Goal: Transaction & Acquisition: Purchase product/service

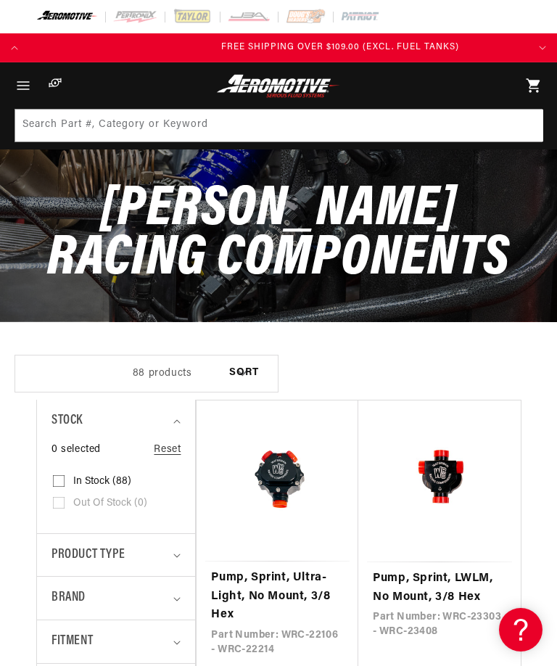
scroll to position [0, 499]
click at [27, 81] on icon "Menu" at bounding box center [23, 85] width 17 height 17
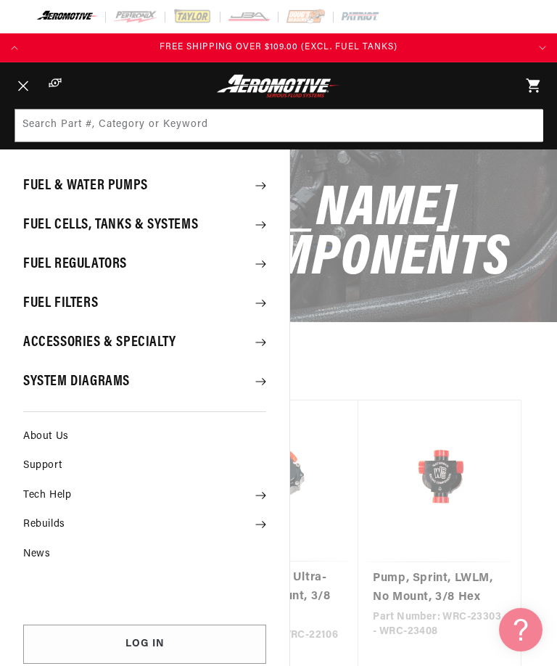
click at [71, 341] on summary "Accessories & Specialty" at bounding box center [145, 343] width 290 height 38
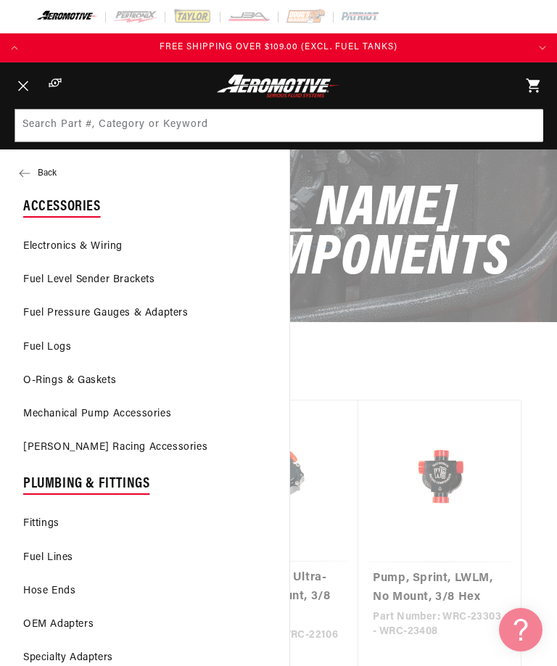
click at [41, 522] on link "Fittings" at bounding box center [145, 524] width 290 height 32
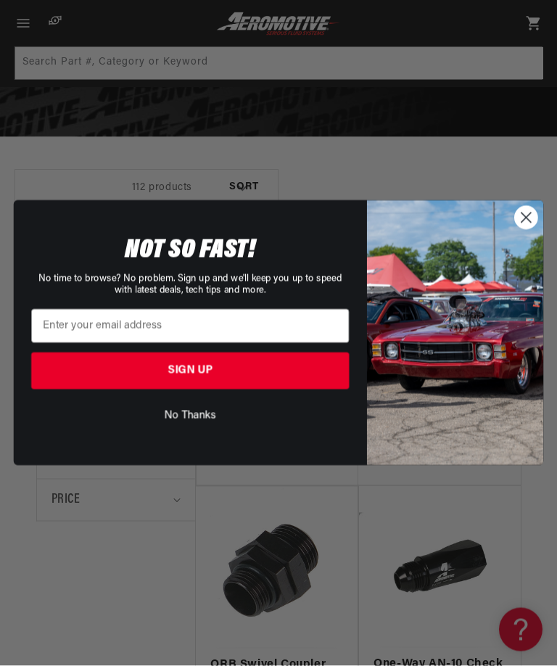
scroll to position [0, 499]
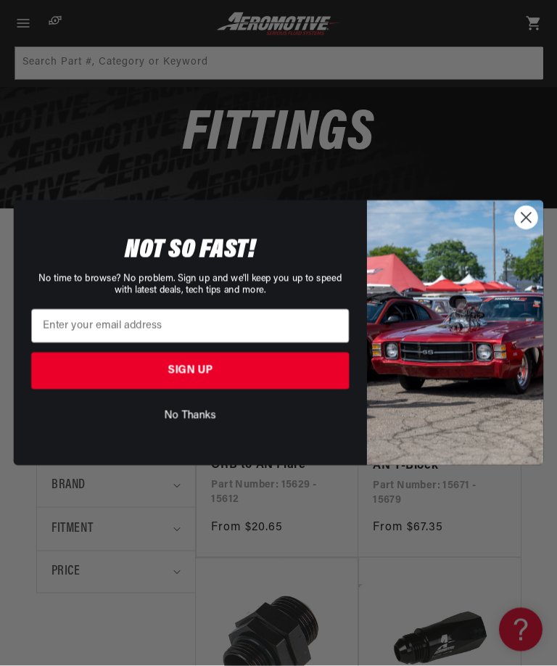
click at [199, 418] on button "No Thanks" at bounding box center [190, 416] width 318 height 26
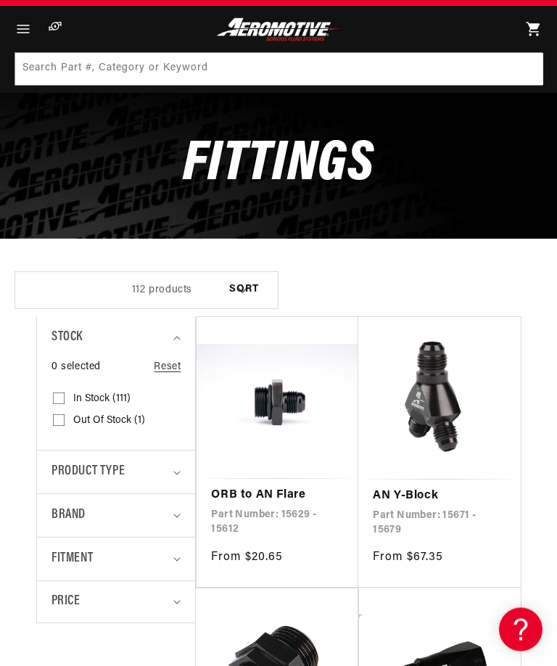
scroll to position [0, 0]
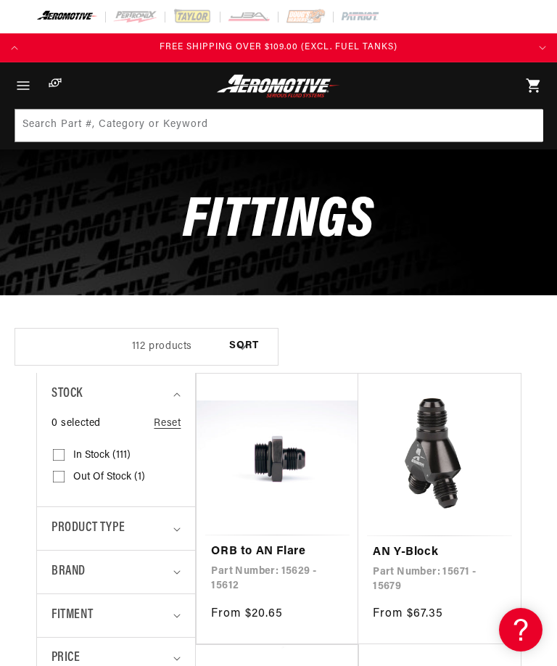
click at [25, 90] on icon "Menu" at bounding box center [23, 85] width 17 height 17
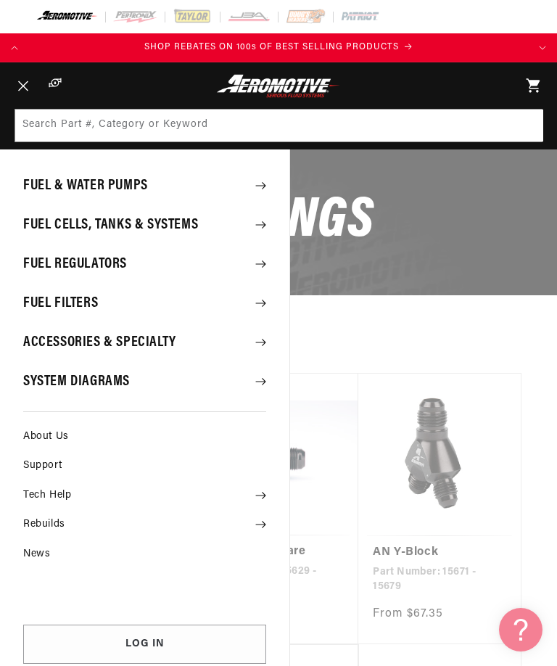
click at [253, 179] on summary "Fuel & Water Pumps" at bounding box center [145, 186] width 290 height 38
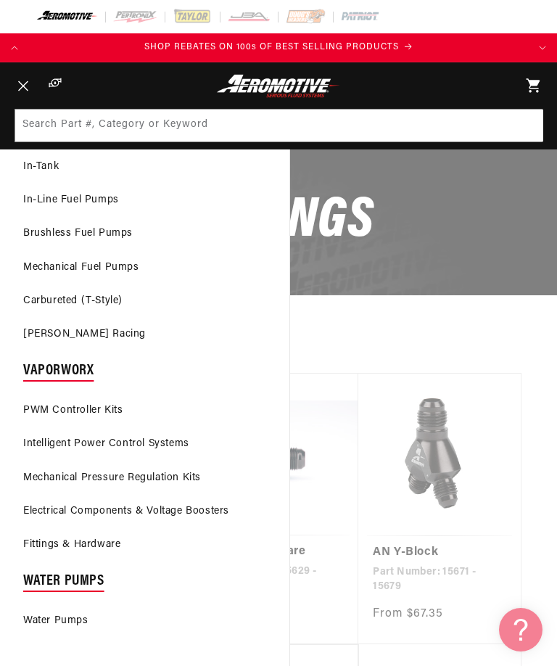
click at [74, 541] on link "Fittings & Hardware" at bounding box center [145, 545] width 290 height 32
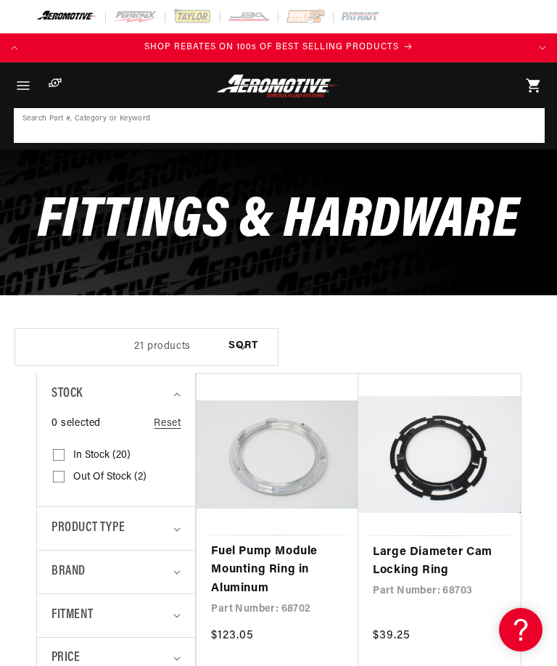
click at [372, 125] on input at bounding box center [279, 126] width 528 height 32
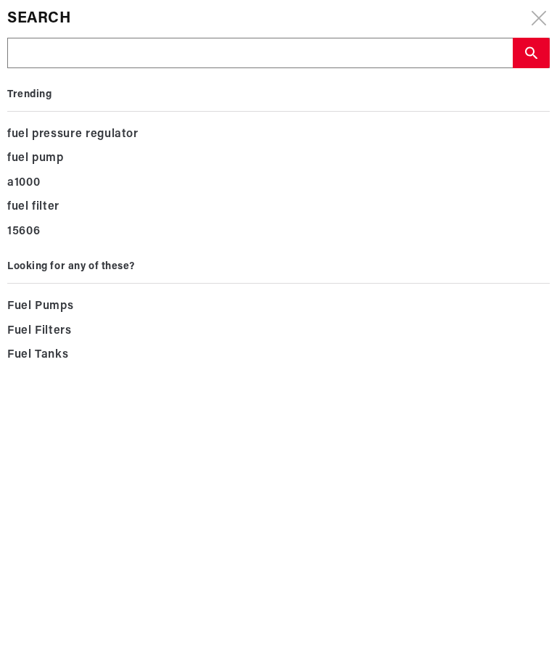
scroll to position [0, 499]
type input "W"
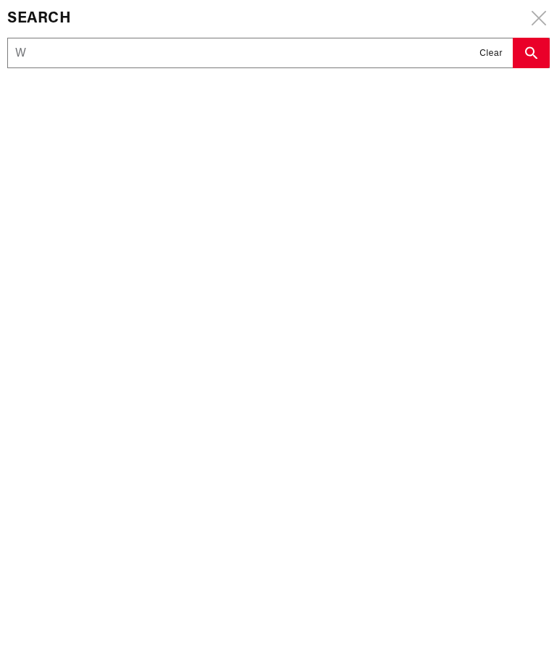
type input "WR"
type input "WRC"
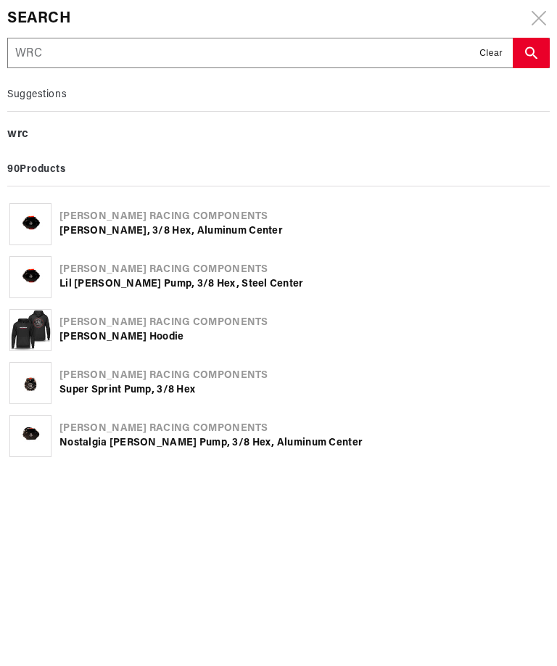
type input "WRC-"
type input "WRC-2"
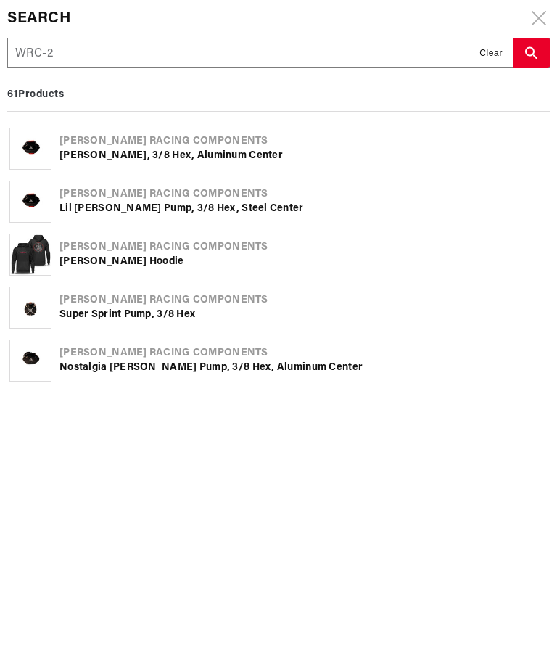
type input "WRC-29"
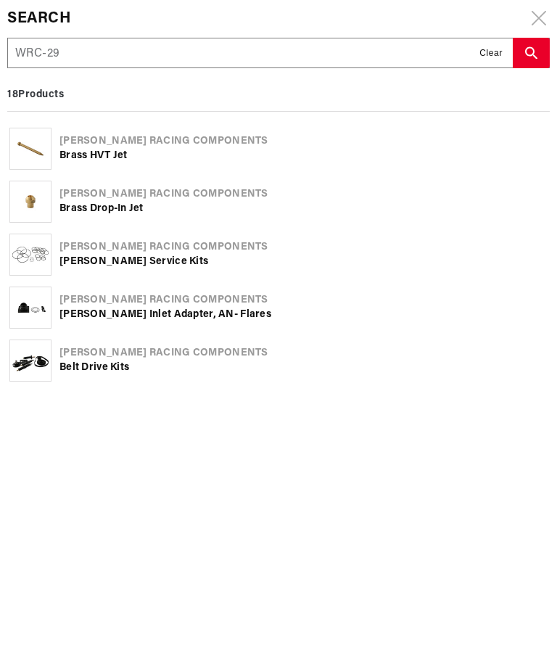
type input "WRC-290"
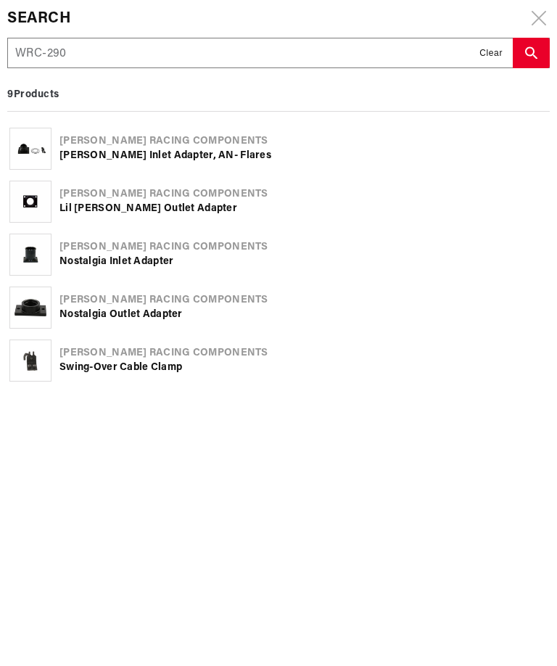
type input "WRC-2900"
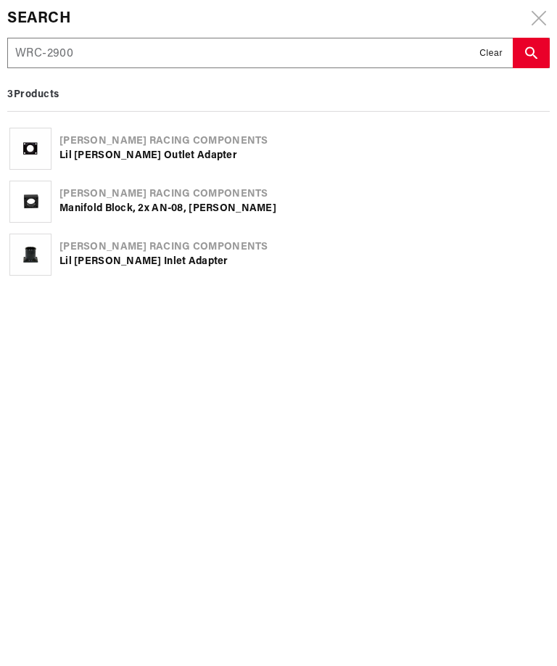
type input "WRC-29007"
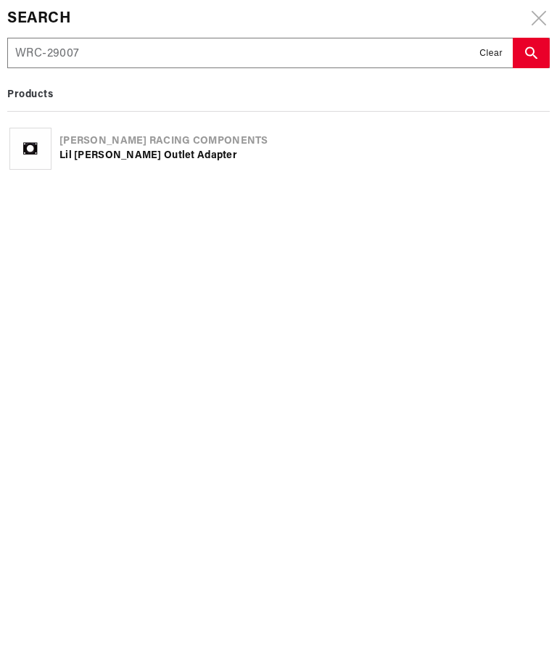
click at [528, 44] on button "search button" at bounding box center [531, 53] width 37 height 30
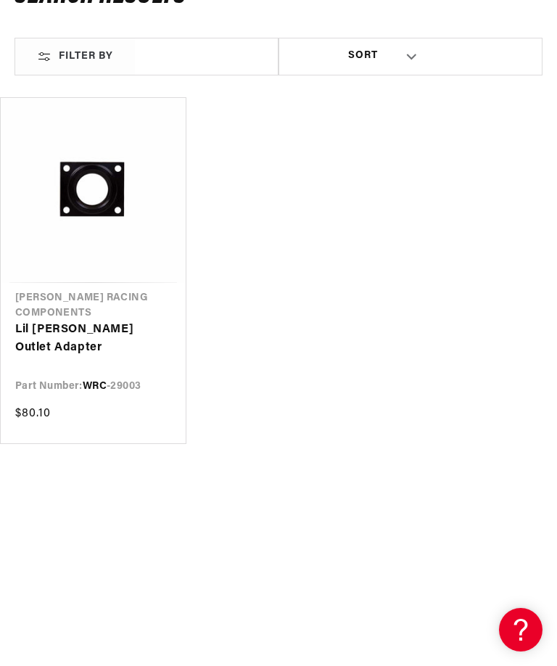
scroll to position [0, 499]
click at [78, 321] on link "Lil [PERSON_NAME] Outlet Adapter" at bounding box center [93, 339] width 156 height 37
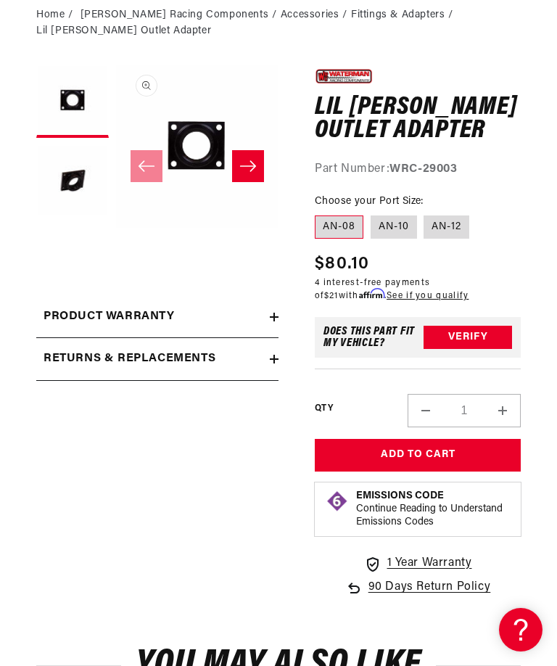
click at [446, 218] on label "AN-12" at bounding box center [447, 227] width 46 height 23
click at [425, 213] on input "AN-12" at bounding box center [425, 213] width 1 height 1
radio input "true"
click at [425, 456] on button "Add to Cart" at bounding box center [418, 455] width 206 height 33
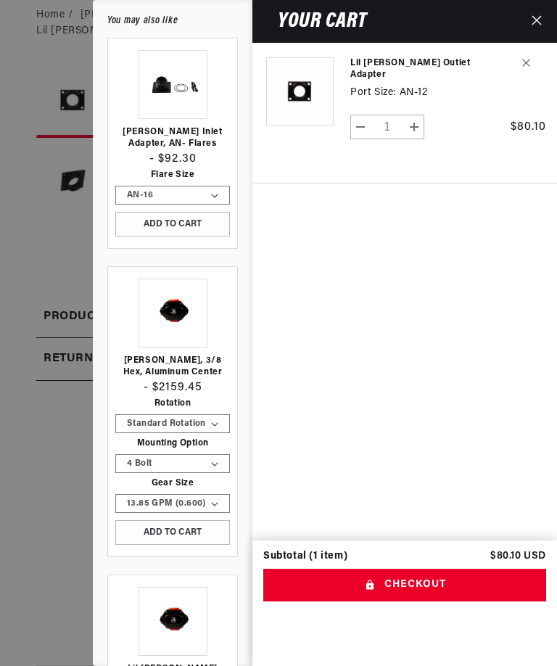
click at [267, 616] on shopify-apple-pay-button "Your cart" at bounding box center [265, 610] width 4 height 12
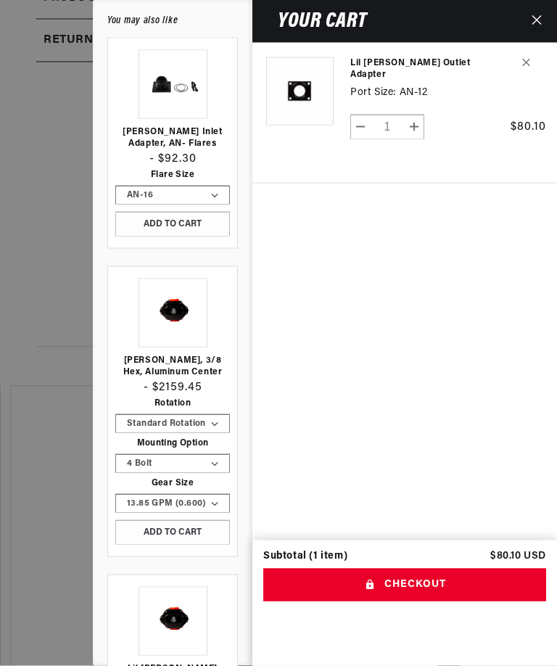
scroll to position [472, 0]
click at [424, 602] on button "Checkout" at bounding box center [404, 585] width 283 height 33
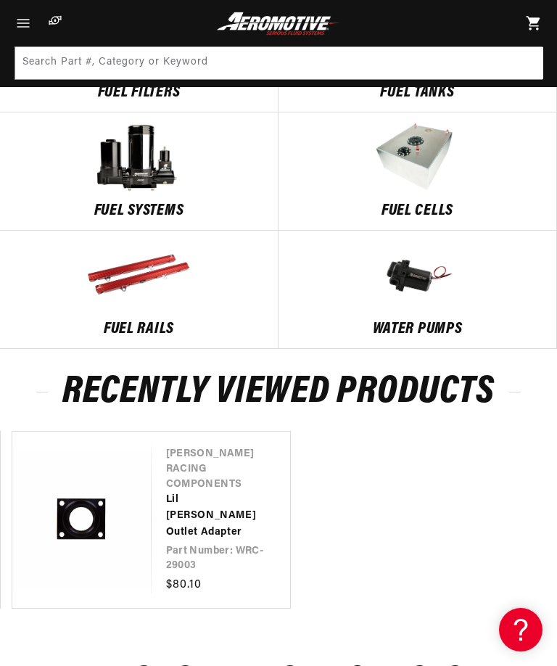
scroll to position [1109, 0]
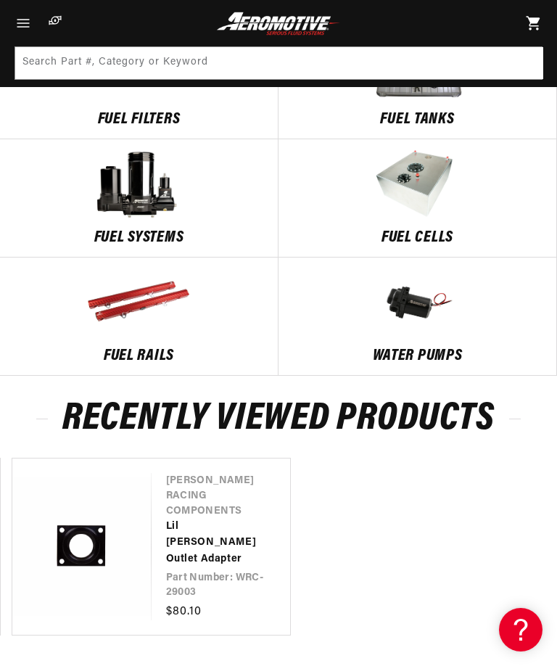
click at [200, 519] on link "Lil [PERSON_NAME] Outlet Adapter" at bounding box center [214, 543] width 96 height 49
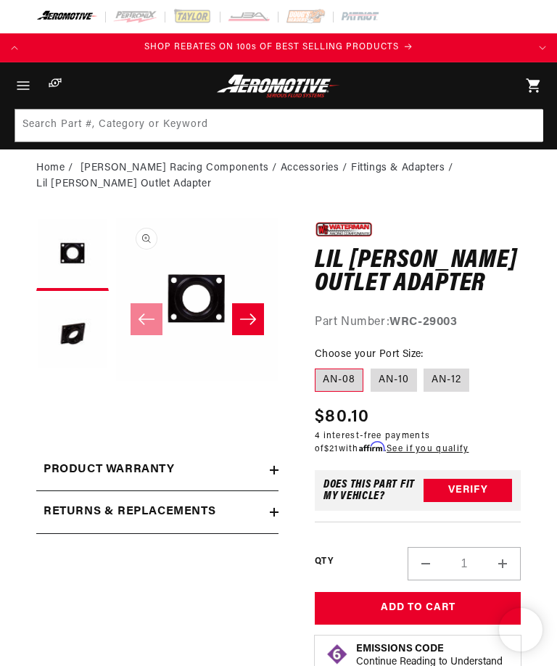
click at [364, 169] on li "Fittings & Adapters" at bounding box center [404, 168] width 106 height 16
click at [49, 168] on link "Home" at bounding box center [50, 168] width 28 height 16
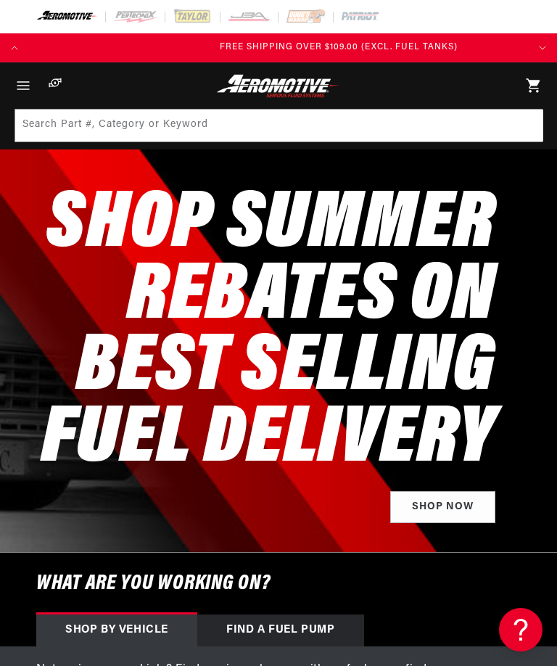
scroll to position [0, 499]
click at [22, 83] on icon "Menu" at bounding box center [23, 85] width 17 height 17
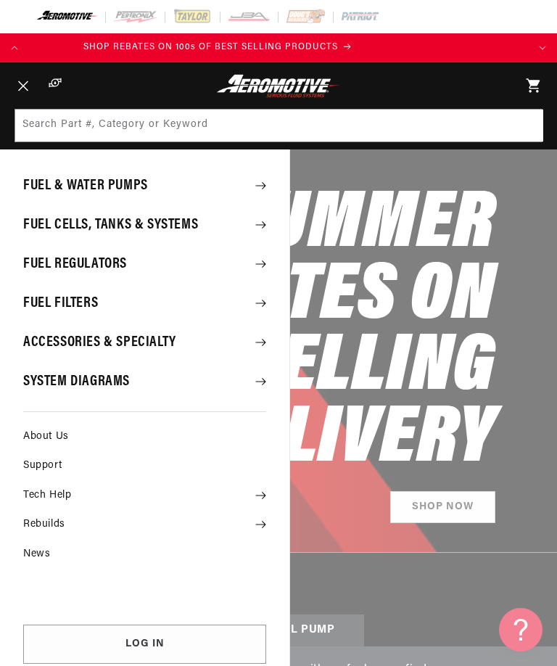
scroll to position [0, 0]
click at [54, 343] on summary "Accessories & Specialty" at bounding box center [145, 343] width 290 height 38
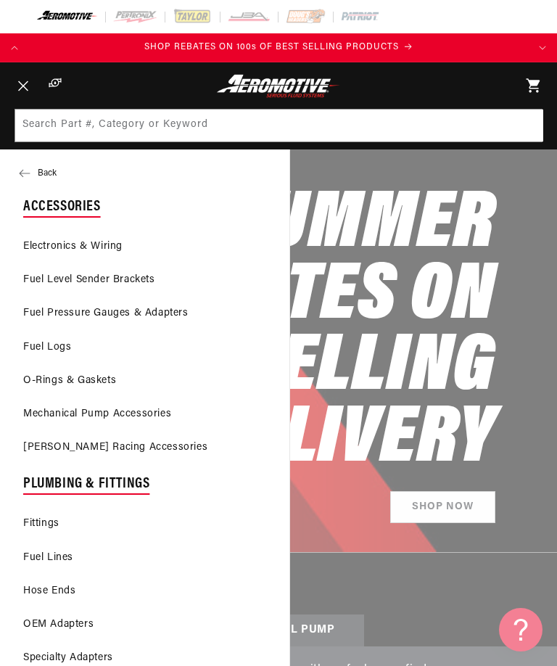
click at [44, 520] on link "Fittings" at bounding box center [145, 524] width 290 height 32
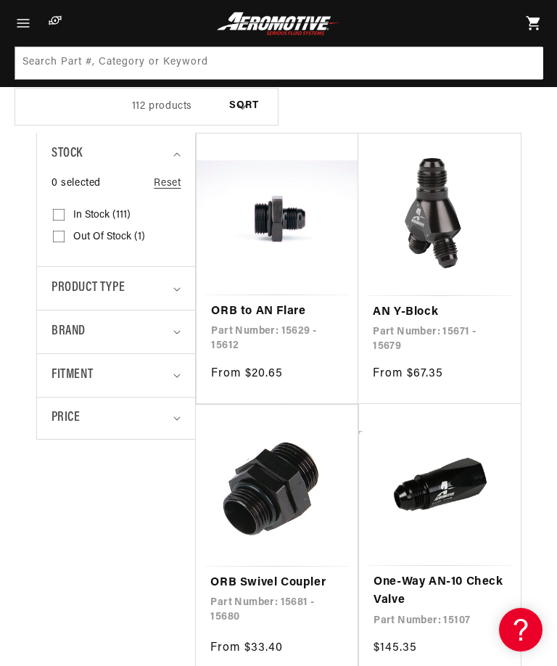
scroll to position [239, 0]
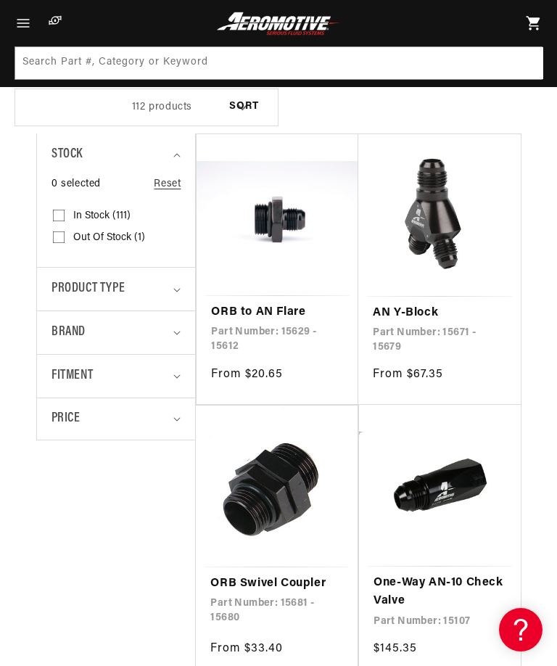
click at [278, 318] on link "ORB to AN Flare" at bounding box center [277, 312] width 133 height 19
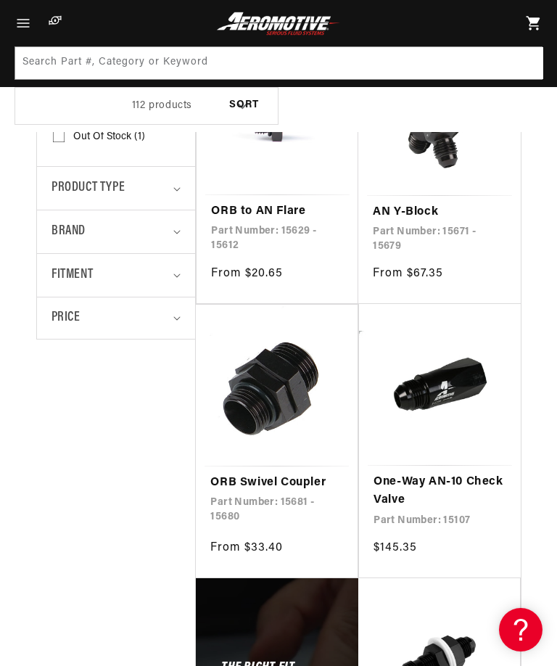
scroll to position [0, 338]
click at [276, 474] on link "ORB Swivel Coupler" at bounding box center [276, 483] width 133 height 19
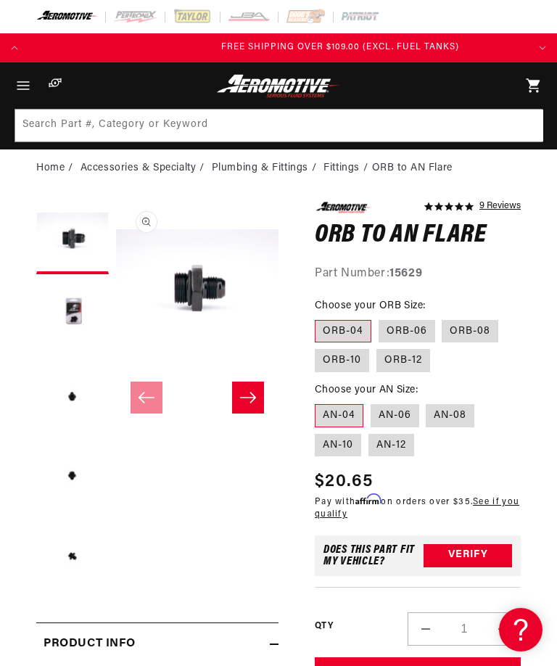
scroll to position [0, 499]
click at [397, 442] on label "AN-12" at bounding box center [392, 445] width 46 height 23
click at [369, 432] on input "AN-12" at bounding box center [369, 431] width 1 height 1
radio input "true"
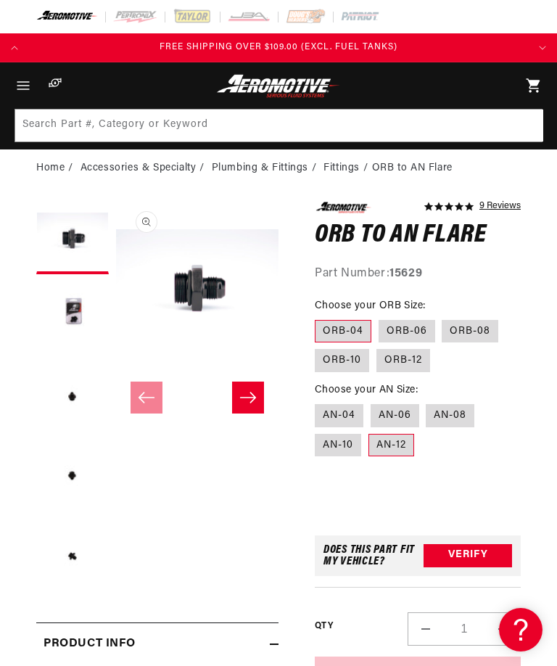
click at [421, 361] on label "ORB-12" at bounding box center [404, 360] width 54 height 23
click at [377, 347] on input "ORB-12" at bounding box center [377, 346] width 1 height 1
radio input "true"
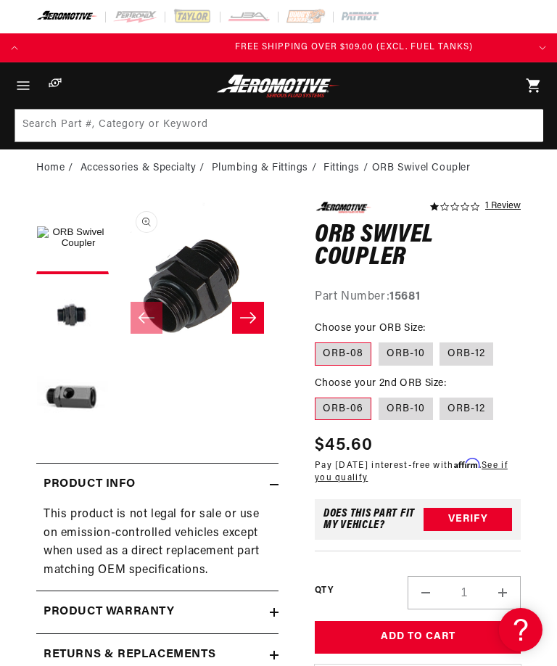
scroll to position [0, 499]
click at [244, 317] on icon "Slide right" at bounding box center [247, 318] width 17 height 15
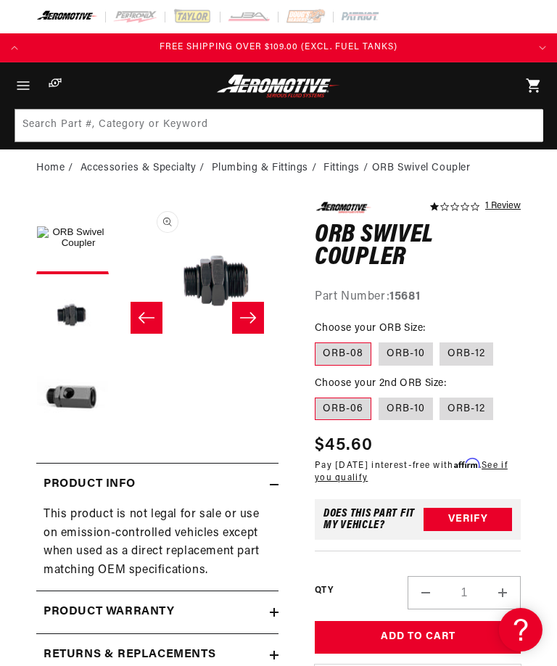
scroll to position [0, 163]
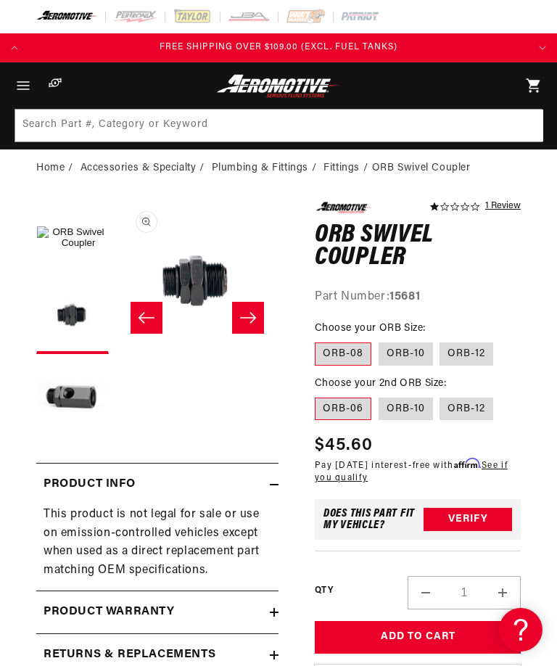
click at [467, 356] on label "ORB-12" at bounding box center [467, 354] width 54 height 23
click at [441, 340] on input "ORB-12" at bounding box center [440, 340] width 1 height 1
radio input "true"
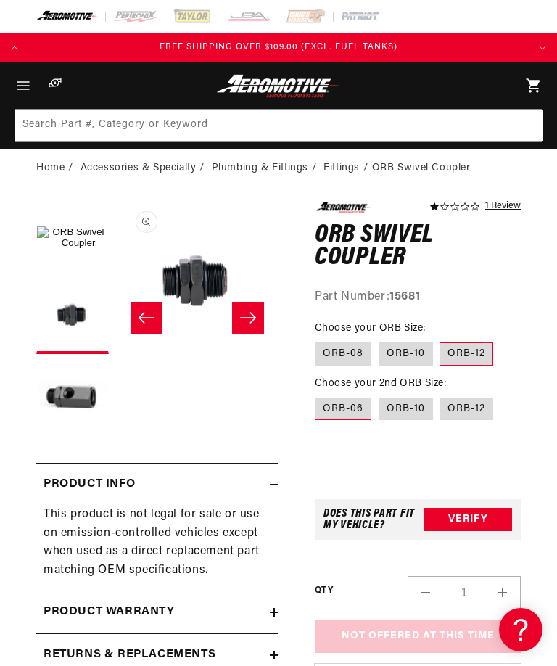
scroll to position [0, 351]
click at [475, 406] on label "ORB-12" at bounding box center [467, 409] width 54 height 23
click at [441, 395] on input "ORB-12" at bounding box center [440, 395] width 1 height 1
radio input "true"
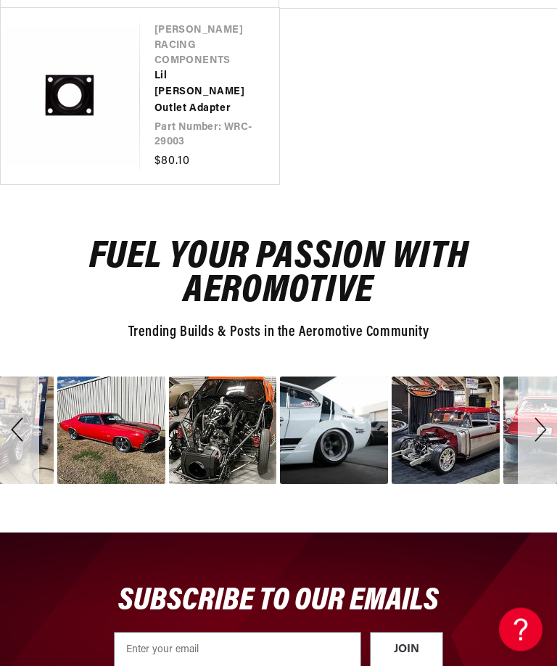
scroll to position [1798, 0]
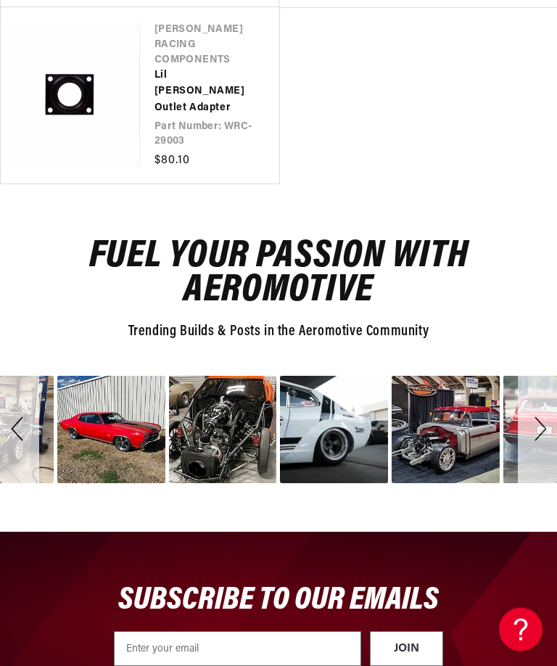
click at [218, 419] on span "image number 12" at bounding box center [223, 429] width 21 height 20
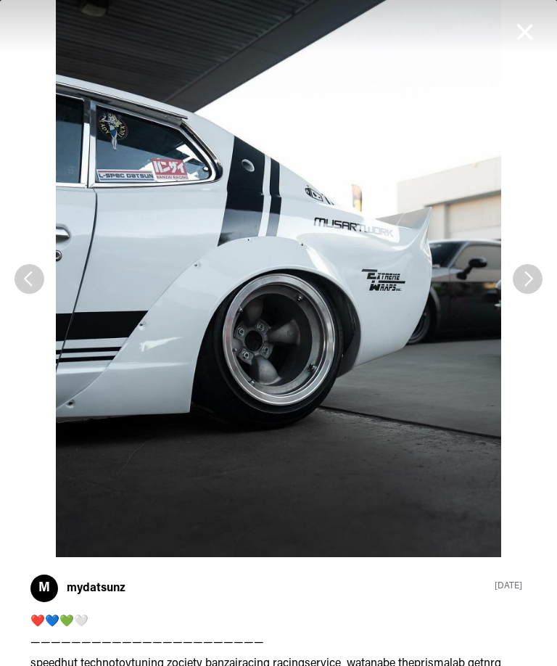
scroll to position [1620, 1]
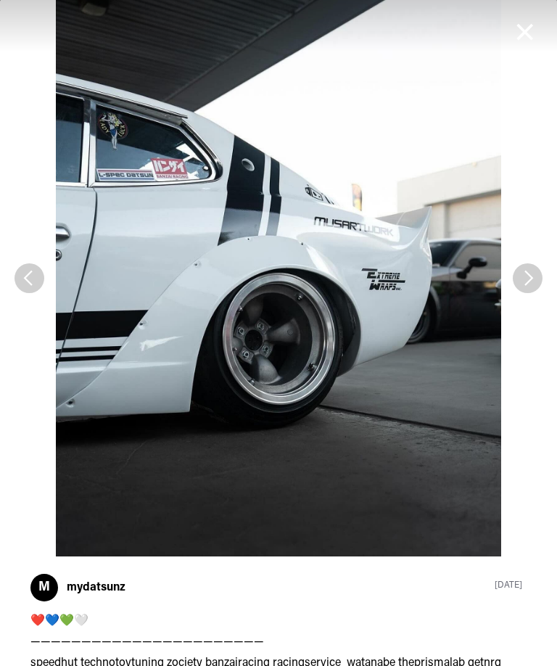
click at [31, 273] on span "See Previous Image" at bounding box center [30, 279] width 30 height 30
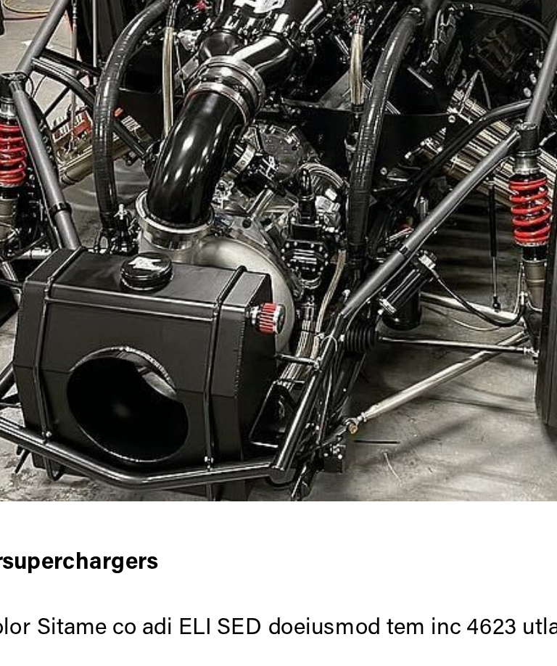
scroll to position [0, 0]
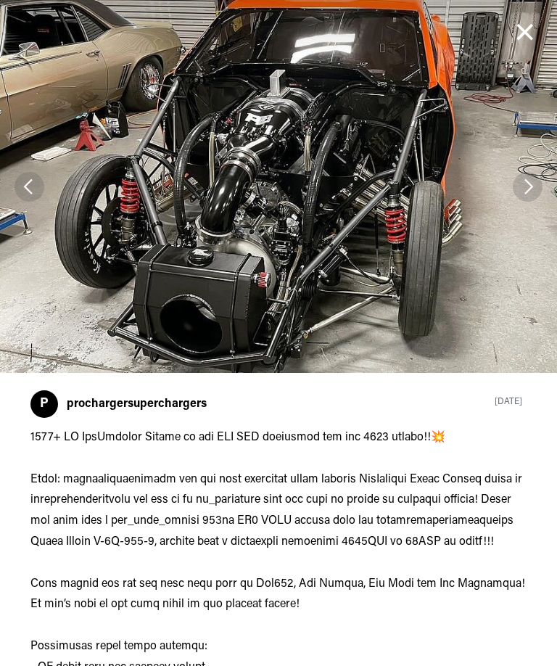
click at [525, 28] on span "Cancel" at bounding box center [525, 31] width 23 height 23
